Goal: Transaction & Acquisition: Purchase product/service

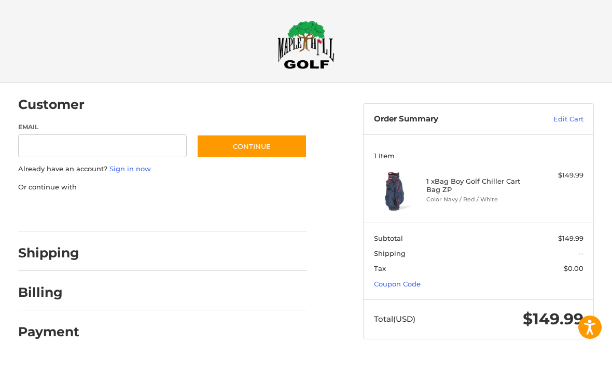
click at [34, 254] on h2 "Shipping" at bounding box center [48, 253] width 61 height 16
click at [39, 254] on h2 "Shipping" at bounding box center [48, 253] width 61 height 16
click at [45, 259] on h2 "Shipping" at bounding box center [48, 253] width 61 height 16
click at [40, 291] on h2 "Billing" at bounding box center [48, 292] width 61 height 16
click at [41, 339] on h2 "Payment" at bounding box center [48, 331] width 61 height 16
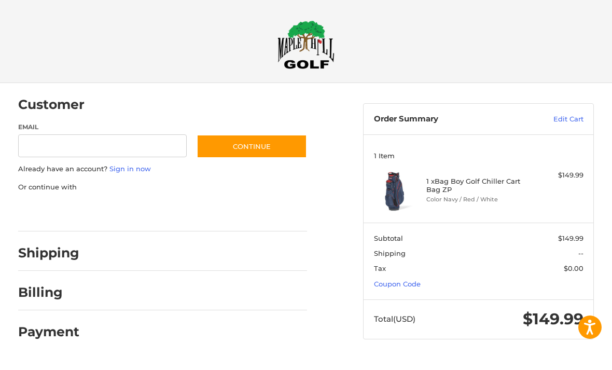
click at [229, 148] on button "Continue" at bounding box center [251, 146] width 110 height 24
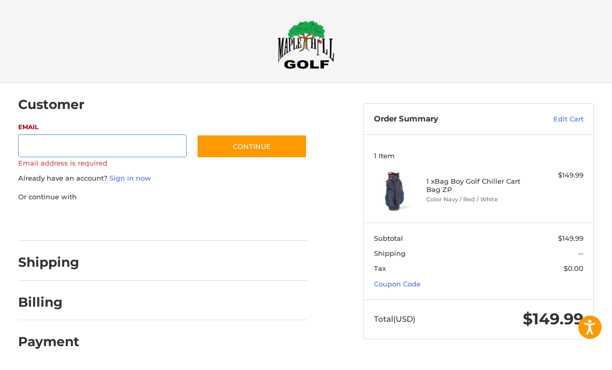
click at [38, 143] on input "Email" at bounding box center [102, 145] width 168 height 23
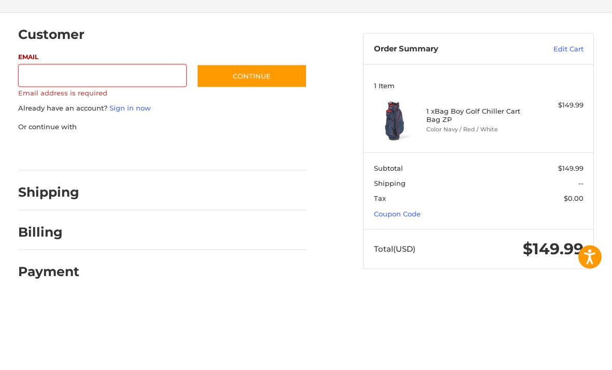
click at [246, 202] on div at bounding box center [163, 218] width 296 height 32
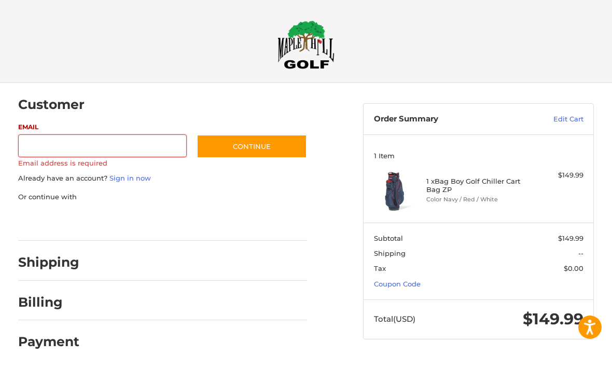
click at [39, 303] on h2 "Billing" at bounding box center [48, 302] width 61 height 16
click at [187, 341] on div at bounding box center [198, 343] width 218 height 13
